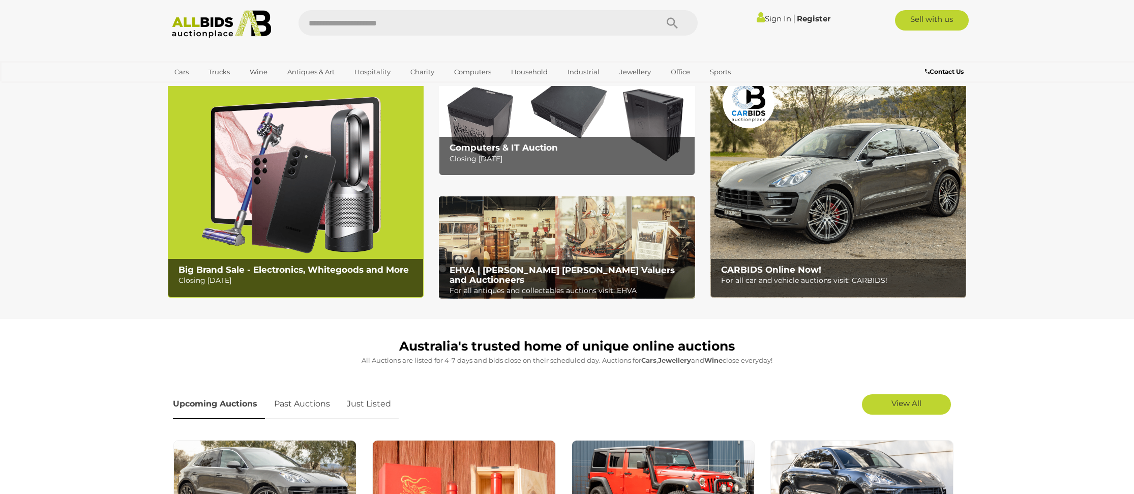
scroll to position [51, 0]
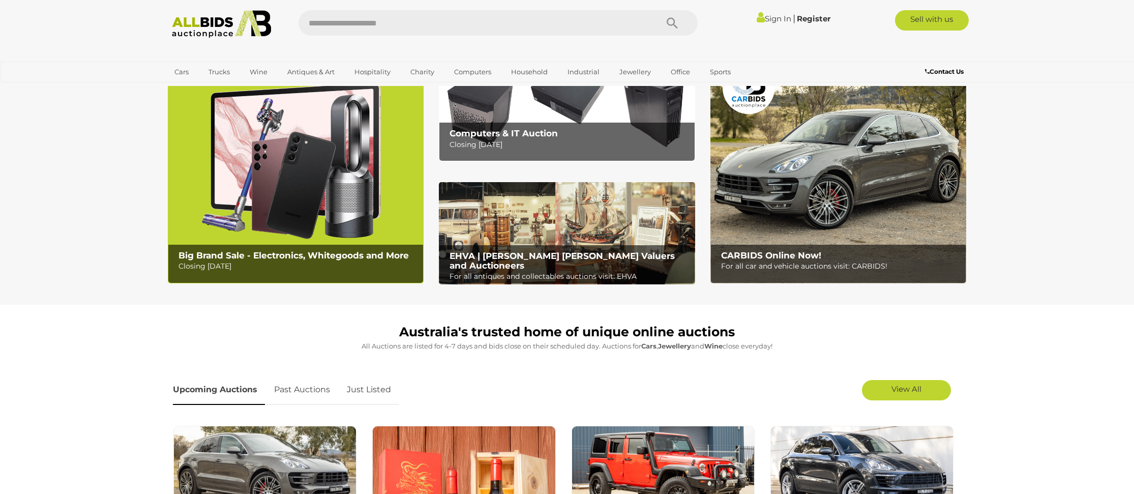
click at [528, 143] on p "Closing [DATE]" at bounding box center [570, 144] width 240 height 13
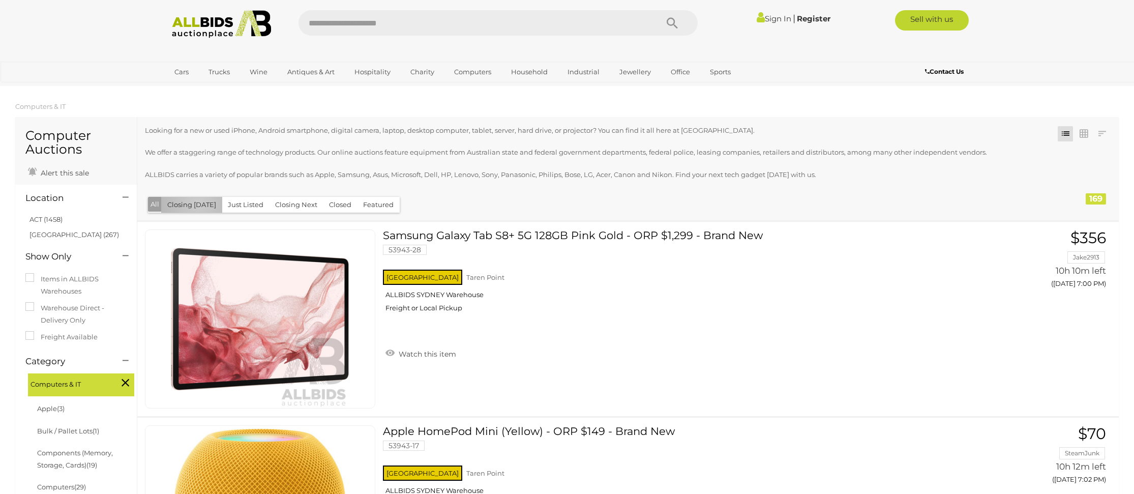
click at [197, 203] on button "Closing [DATE]" at bounding box center [191, 205] width 61 height 16
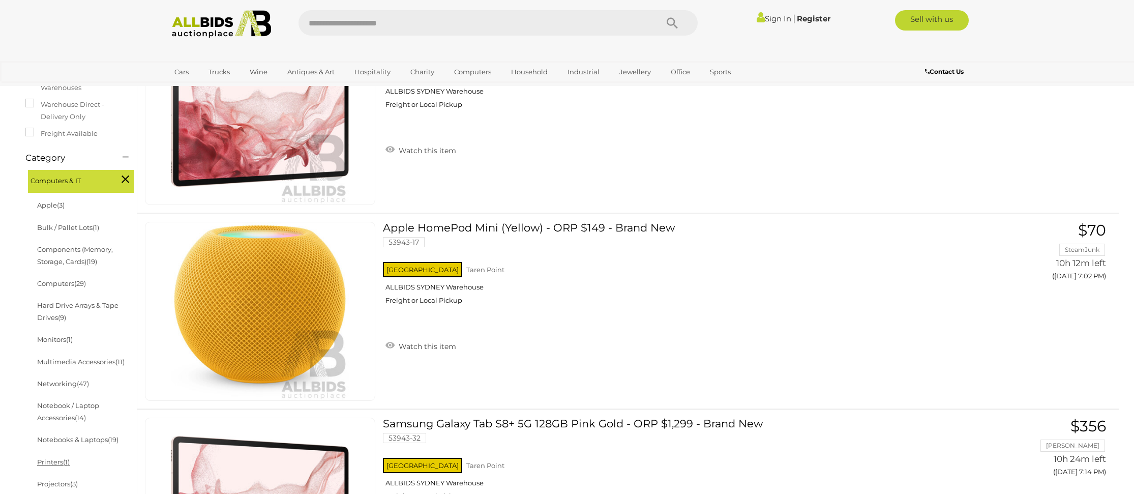
scroll to position [254, 0]
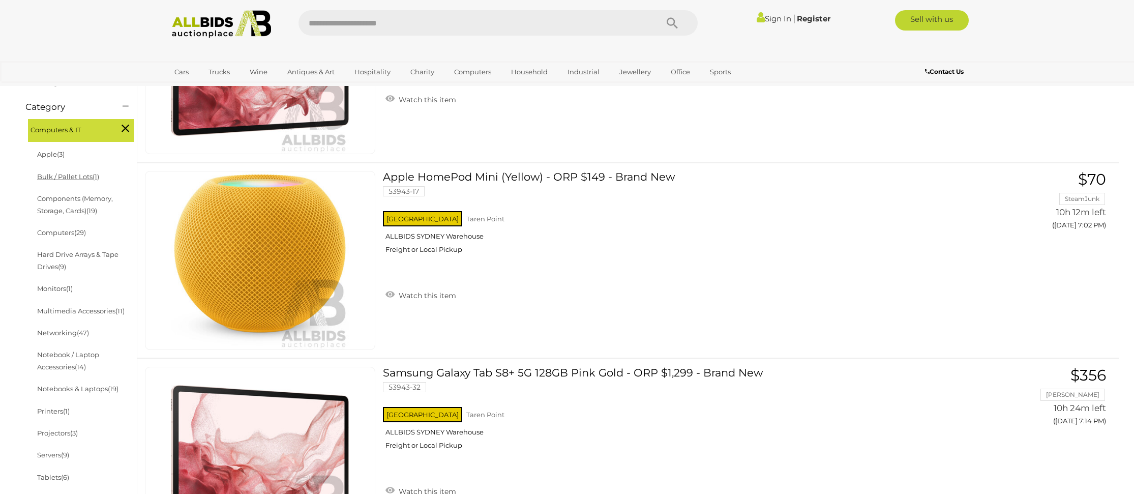
click at [69, 177] on link "Bulk / Pallet Lots (1)" at bounding box center [68, 176] width 62 height 8
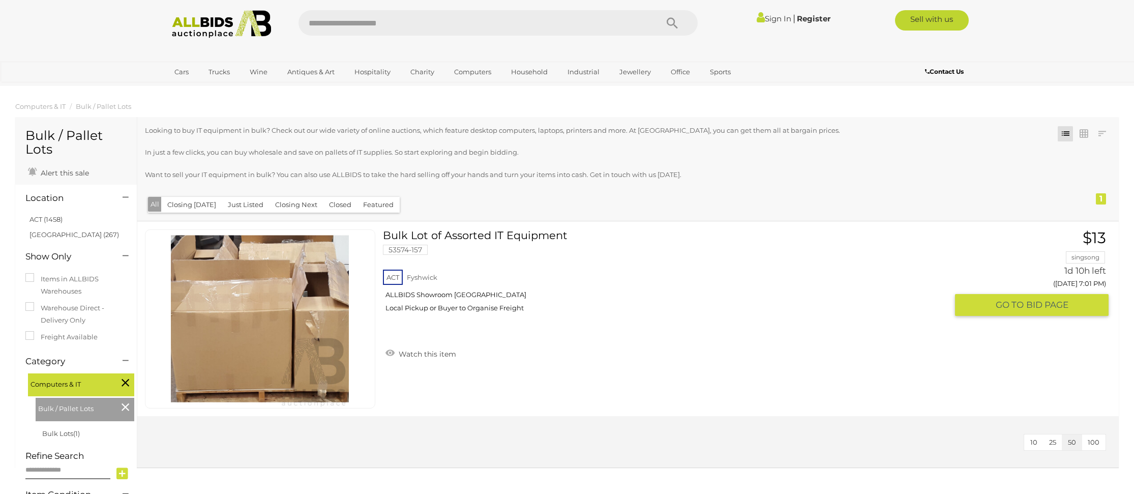
click at [304, 313] on link at bounding box center [260, 318] width 230 height 179
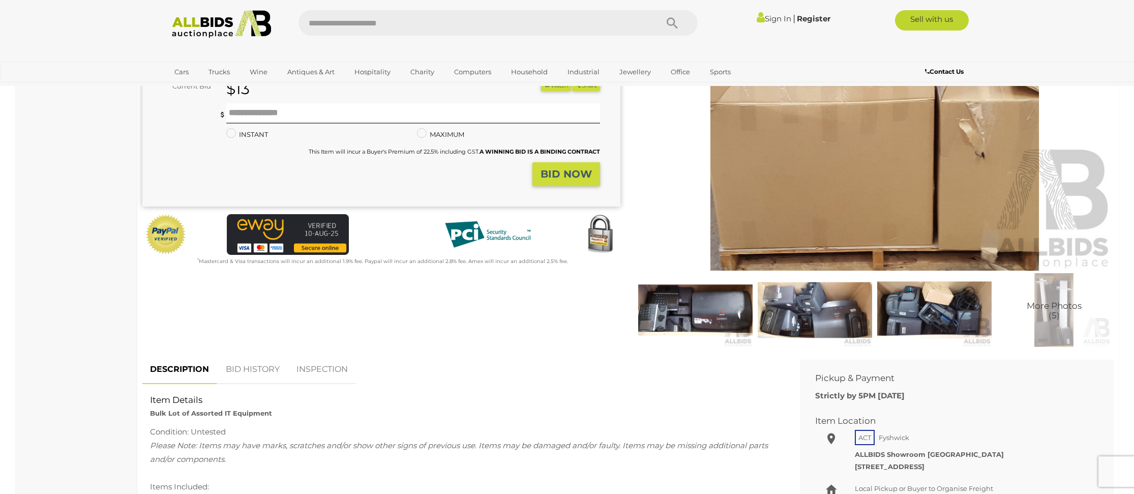
scroll to position [254, 0]
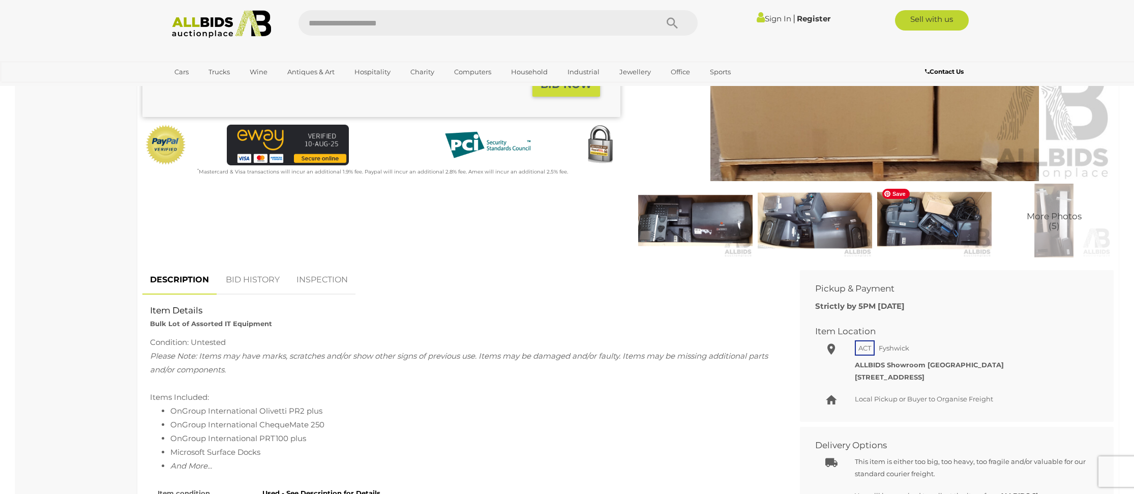
click at [928, 224] on img at bounding box center [935, 221] width 114 height 74
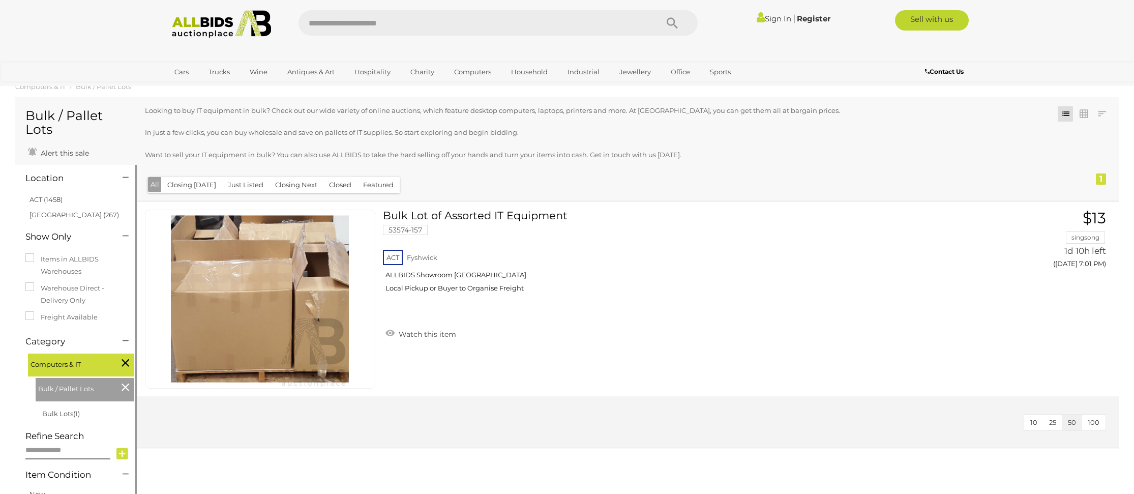
scroll to position [16, 0]
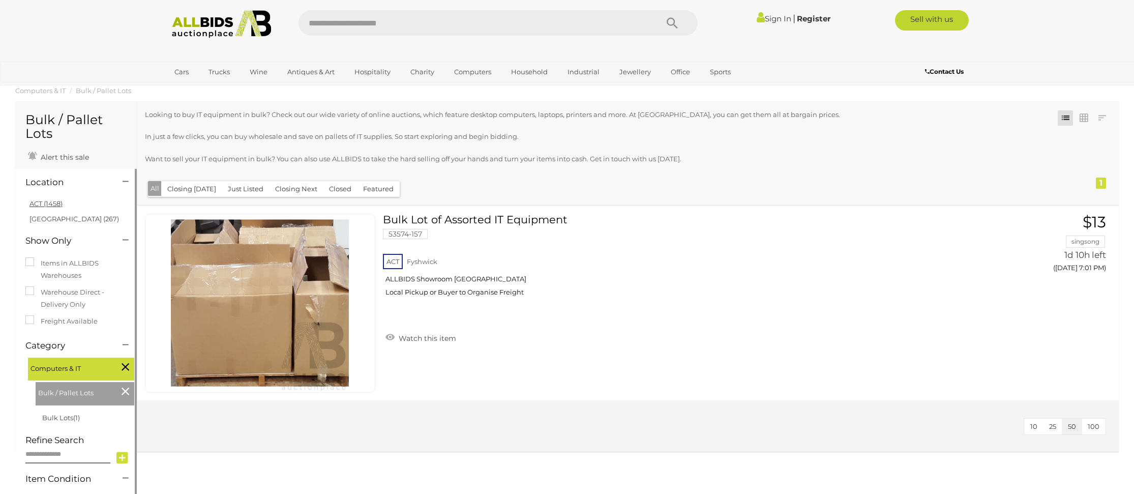
click at [55, 203] on link "ACT (1458)" at bounding box center [46, 203] width 33 height 8
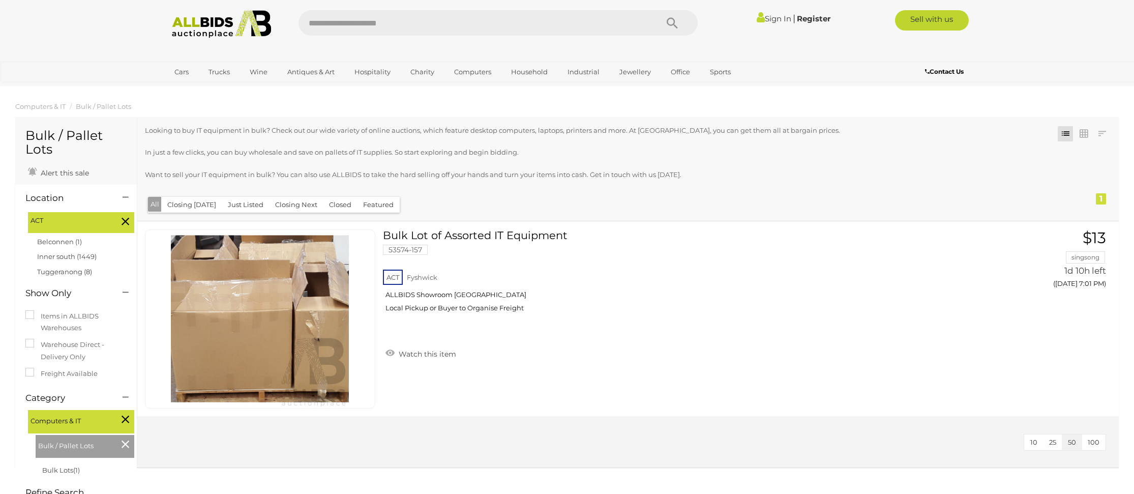
click at [373, 21] on input "text" at bounding box center [473, 22] width 349 height 25
type input "*******"
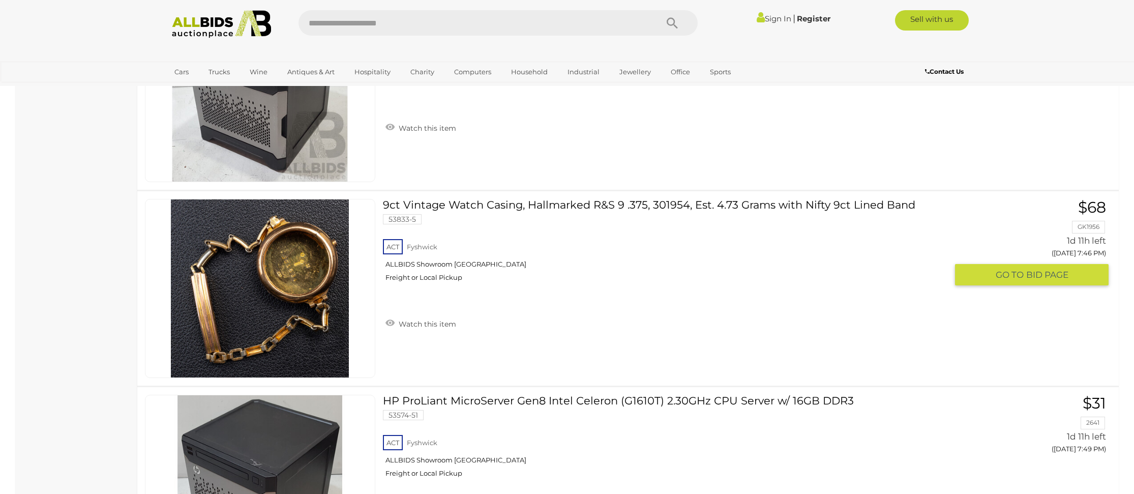
scroll to position [3663, 0]
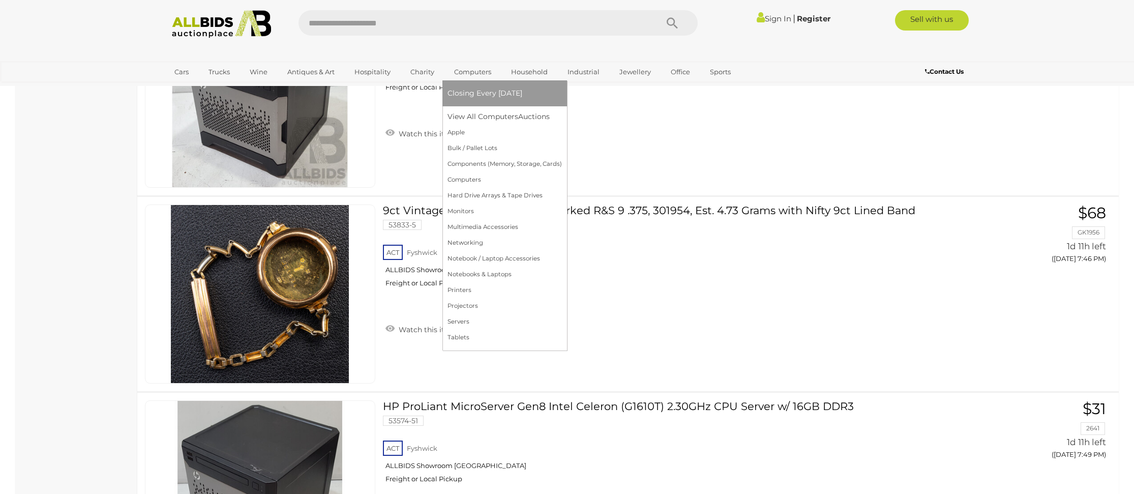
click at [473, 70] on link "Computers" at bounding box center [473, 72] width 50 height 17
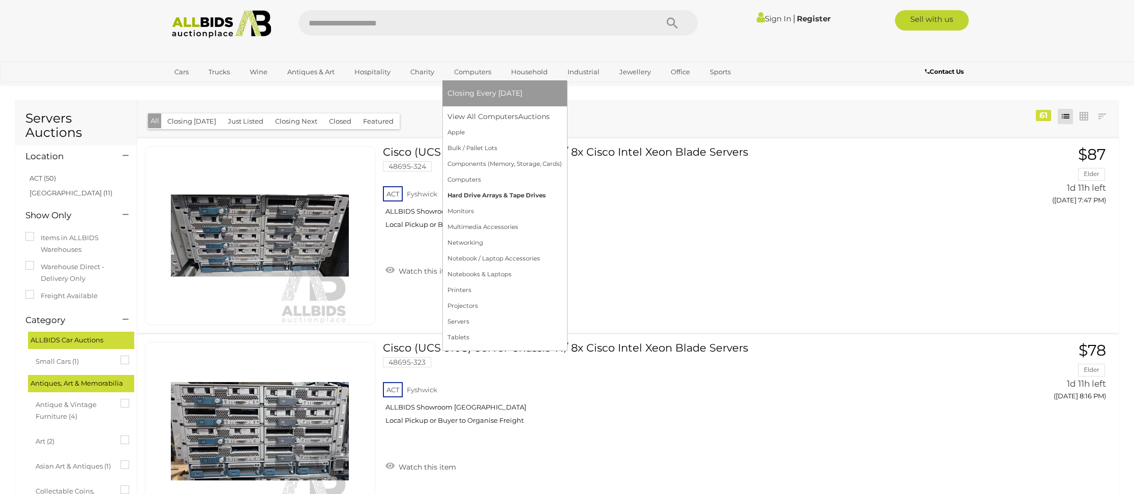
click at [481, 196] on link "Hard Drive Arrays & Tape Drives" at bounding box center [505, 196] width 114 height 16
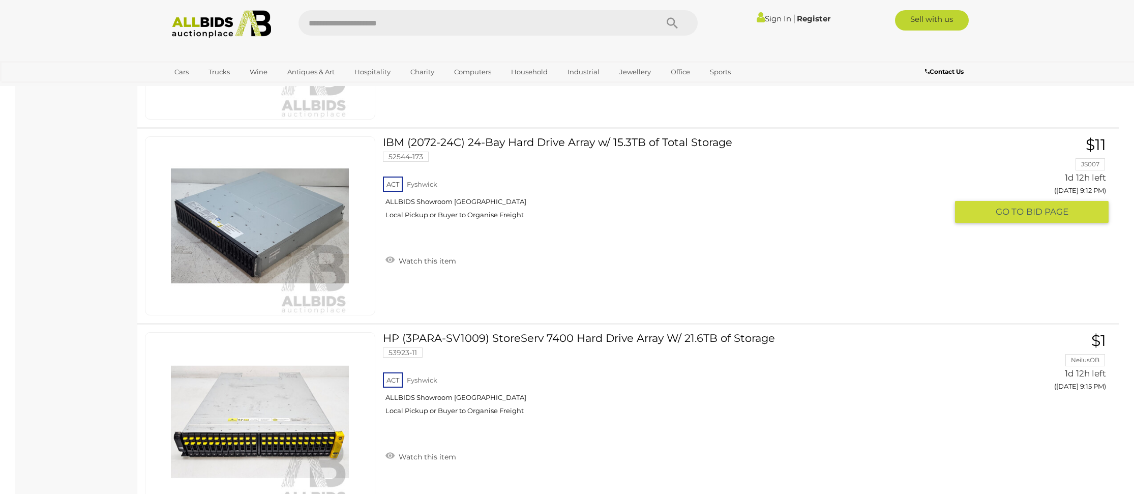
scroll to position [1272, 0]
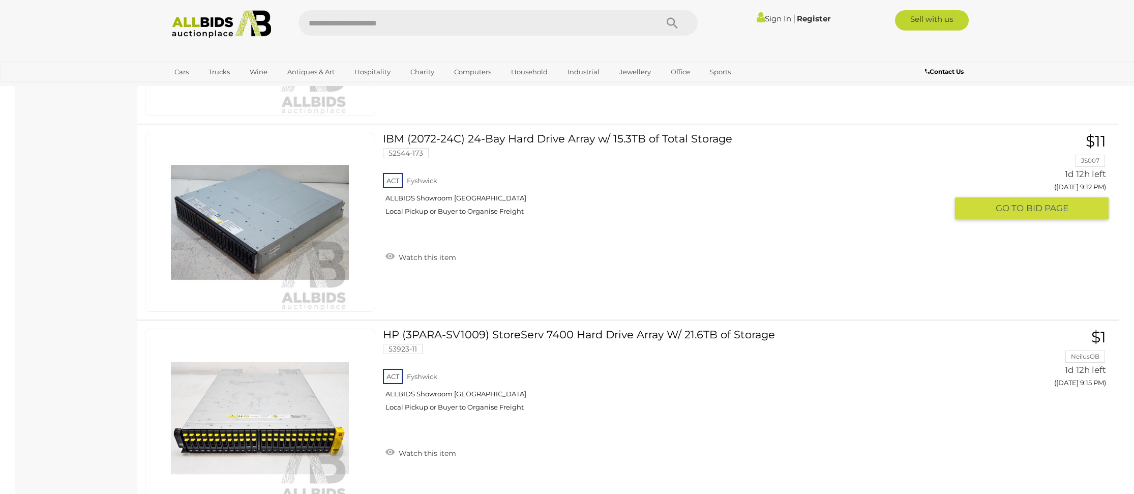
click at [520, 141] on link "IBM (2072-24C) 24-Bay Hard Drive Array w/ 15.3TB of Total Storage 52544-173 ACT…" at bounding box center [670, 178] width 558 height 91
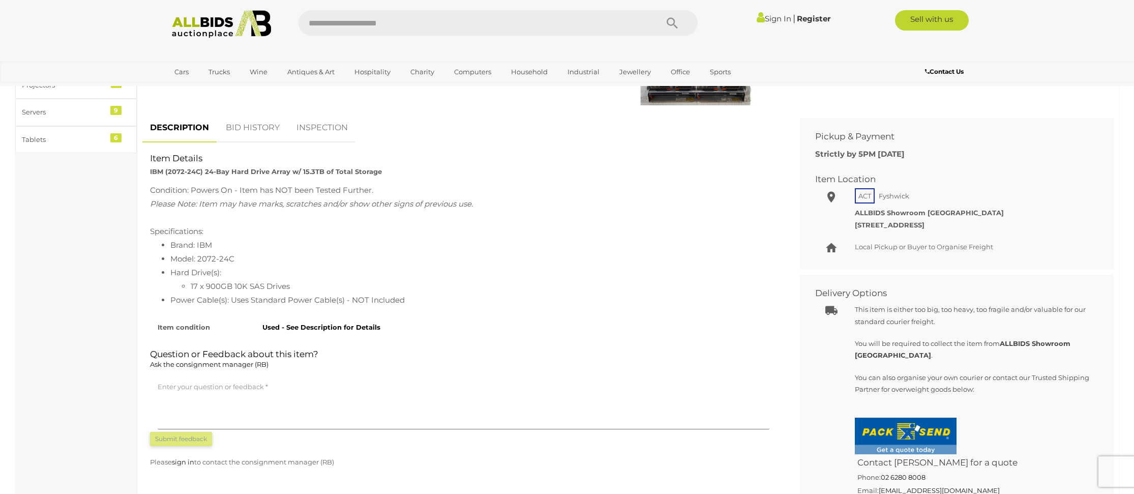
scroll to position [407, 0]
drag, startPoint x: 237, startPoint y: 257, endPoint x: 197, endPoint y: 260, distance: 39.8
click at [197, 260] on li "Model: 2072-24C" at bounding box center [473, 258] width 607 height 14
click at [206, 261] on li "Model: 2072-24C" at bounding box center [473, 258] width 607 height 14
drag, startPoint x: 199, startPoint y: 258, endPoint x: 232, endPoint y: 258, distance: 33.6
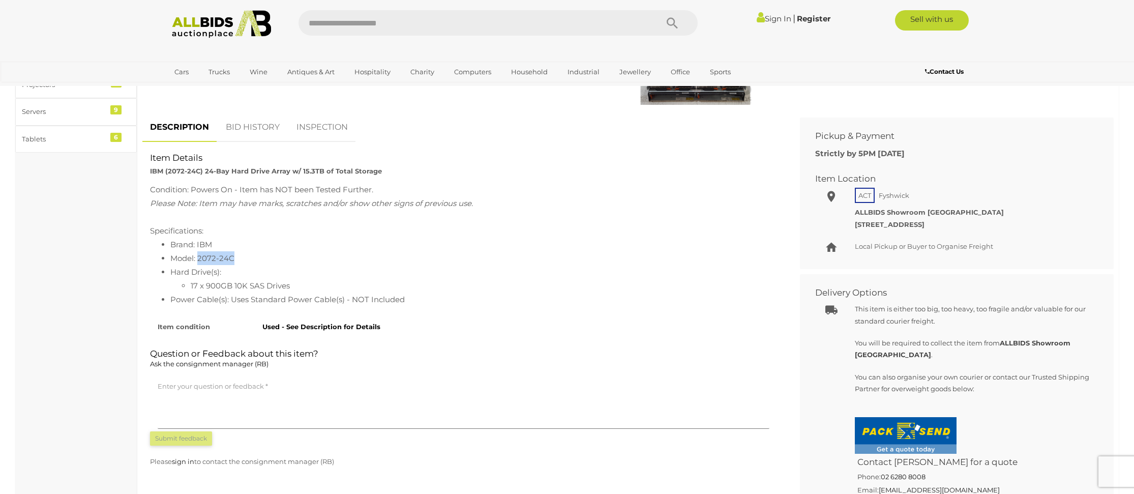
click at [235, 258] on li "Model: 2072-24C" at bounding box center [473, 258] width 607 height 14
copy li "2072-24C"
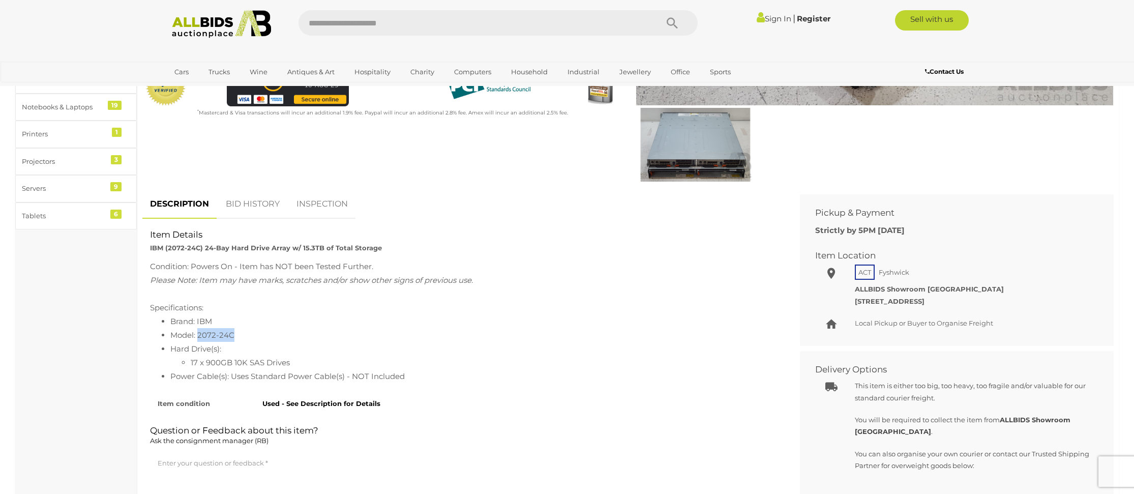
scroll to position [356, 0]
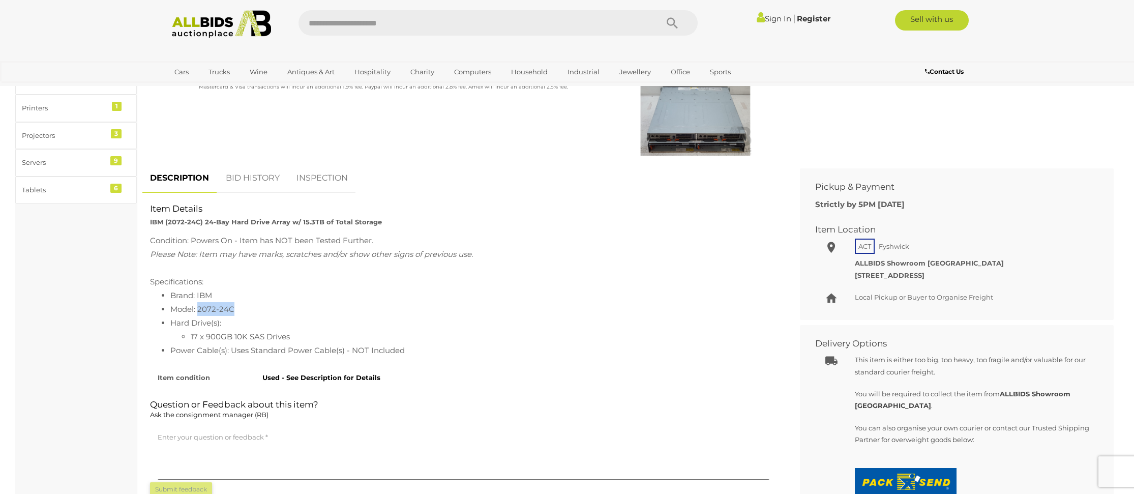
click at [254, 179] on link "BID HISTORY" at bounding box center [252, 178] width 69 height 30
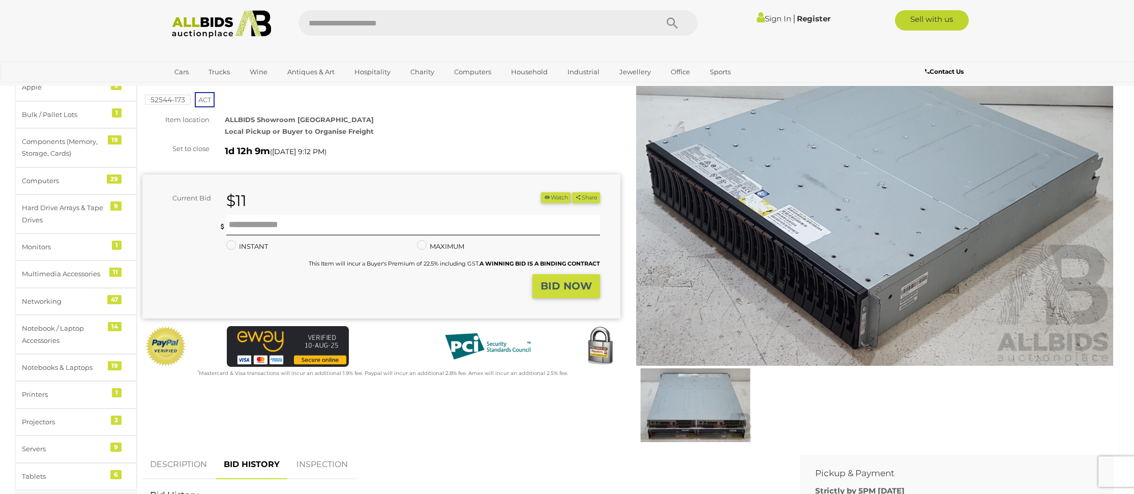
scroll to position [0, 0]
